Goal: Task Accomplishment & Management: Complete application form

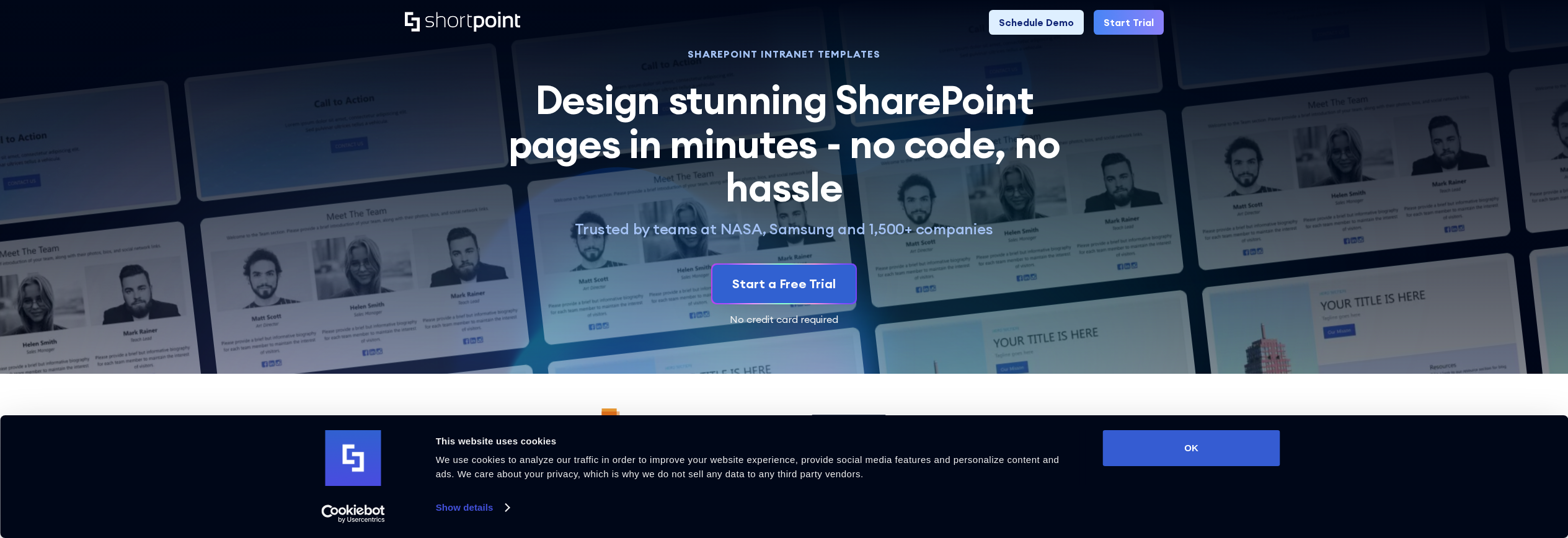
click at [1131, 23] on link "Start Trial" at bounding box center [1129, 22] width 70 height 25
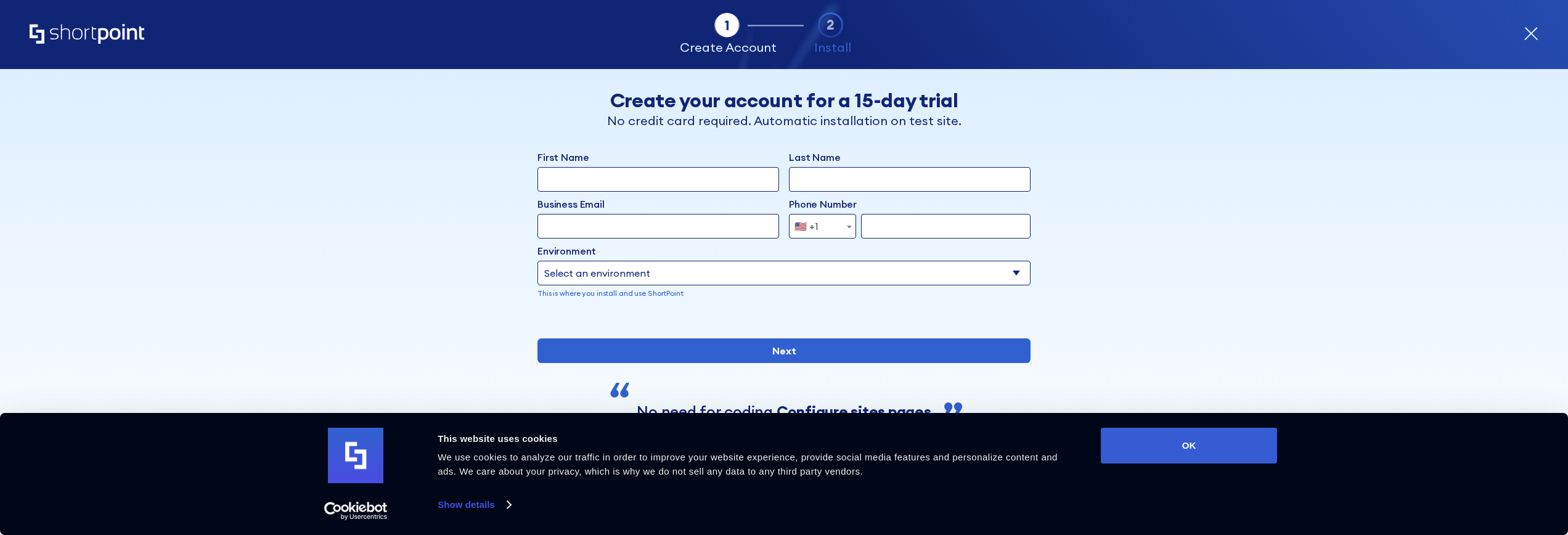
click at [613, 184] on input "First Name" at bounding box center [658, 179] width 241 height 25
type input "KAL"
type input "MCMANUS"
type input "KMCMANUS@LEGENTHEALTH.COM"
type input "2147137011"
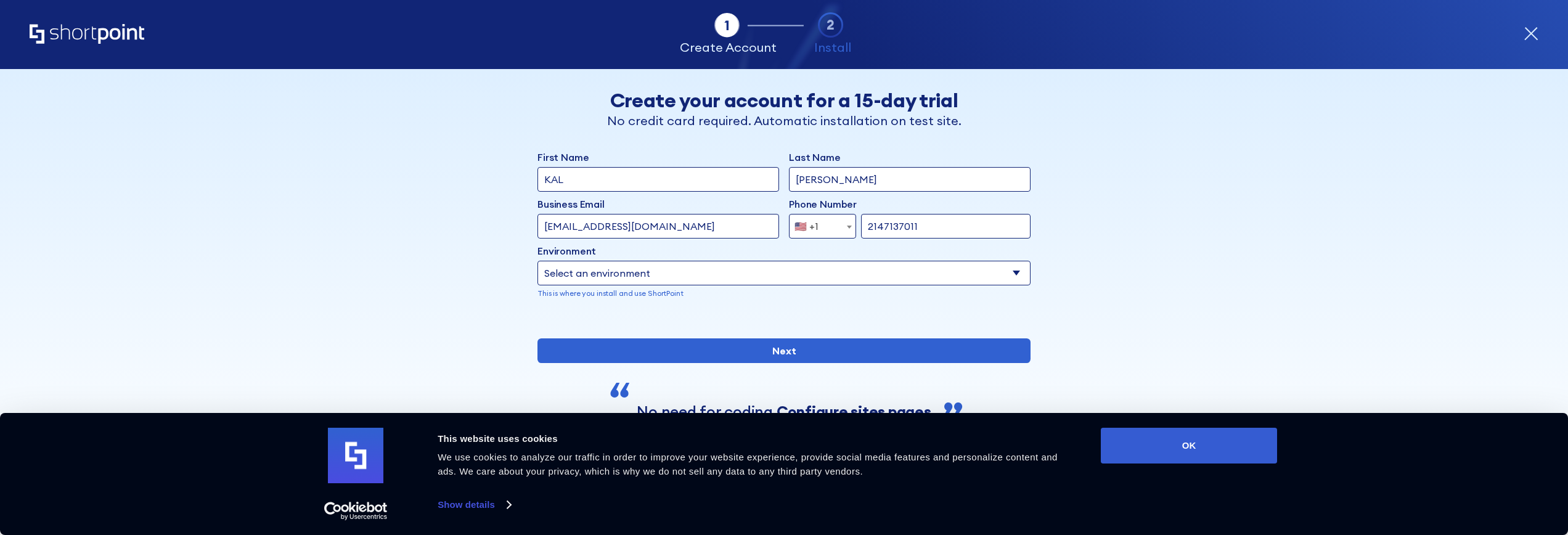
click at [572, 276] on select "Select an environment Microsoft 365 SharePoint Online SharePoint 2019 (On-Premi…" at bounding box center [784, 272] width 493 height 25
select select "SharePoint 2019 (On-Premise)"
click at [537, 260] on select "Select an environment Microsoft 365 SharePoint Online SharePoint 2019 (On-Premi…" at bounding box center [784, 272] width 493 height 25
drag, startPoint x: 840, startPoint y: 250, endPoint x: 784, endPoint y: 252, distance: 56.0
click at [788, 252] on div "Tenant URL" at bounding box center [909, 252] width 241 height 17
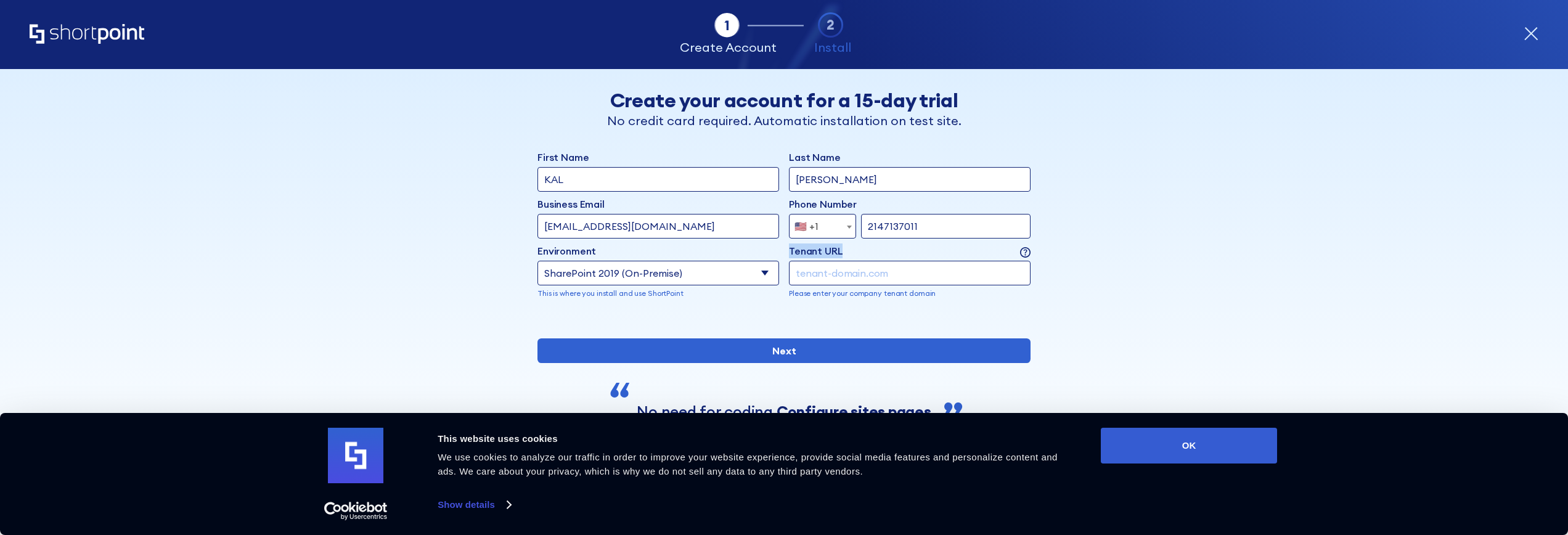
copy label "Tenant URL"
click at [823, 271] on input "form" at bounding box center [909, 272] width 241 height 25
